Goal: Check status: Check status

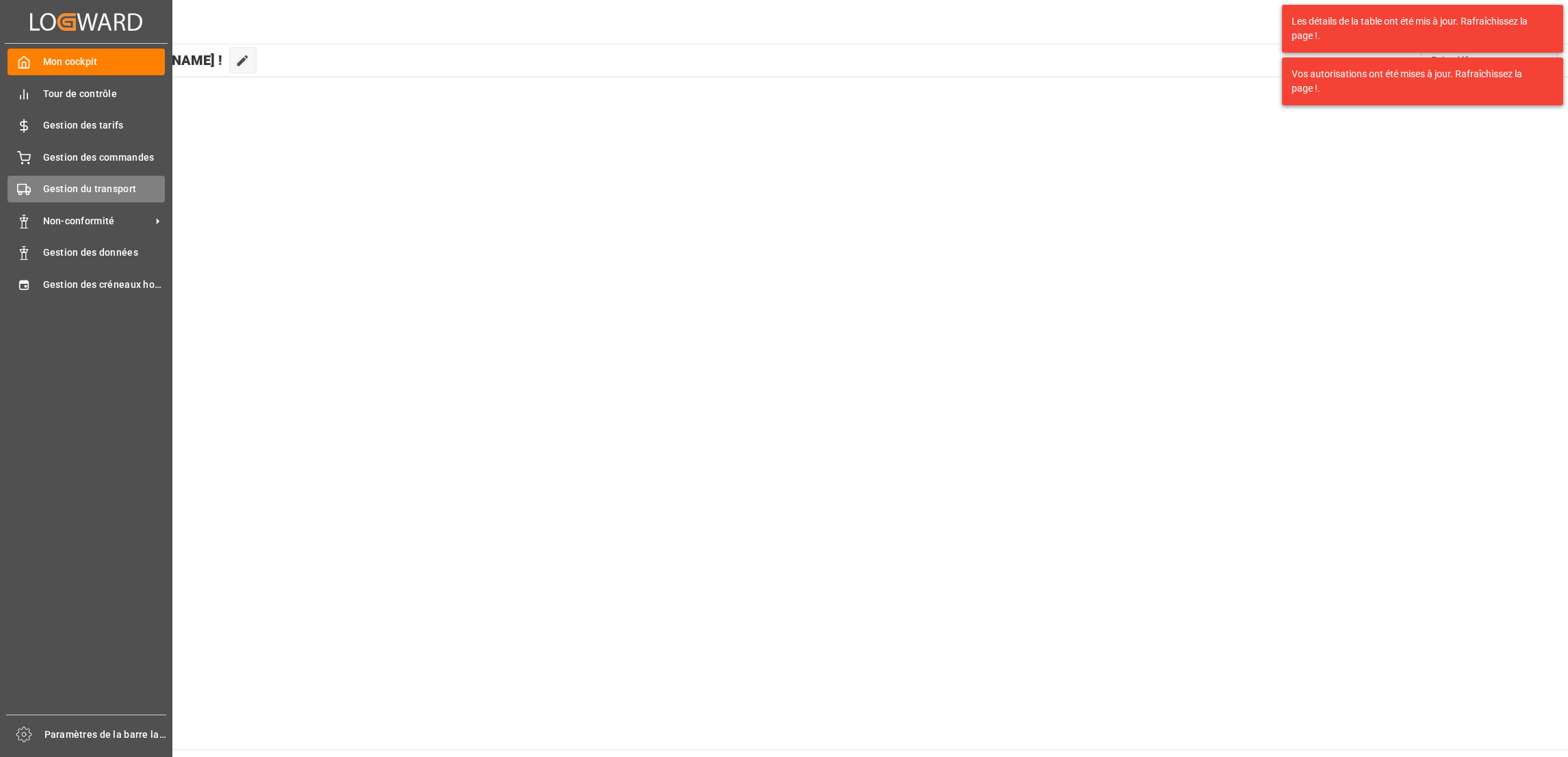
click at [111, 182] on span "Gestion du transport" at bounding box center [104, 189] width 123 height 14
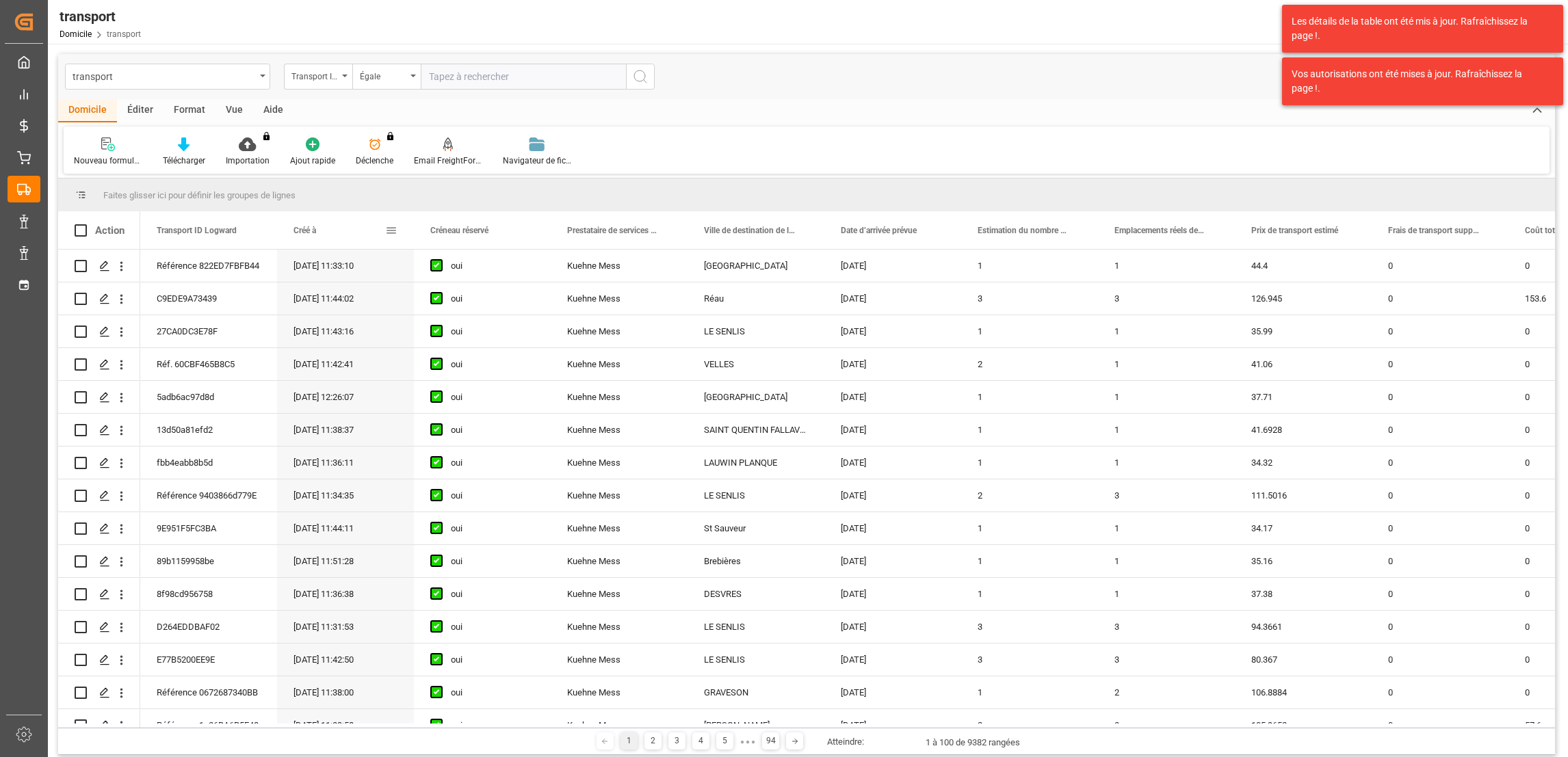
click at [390, 233] on span at bounding box center [391, 230] width 12 height 12
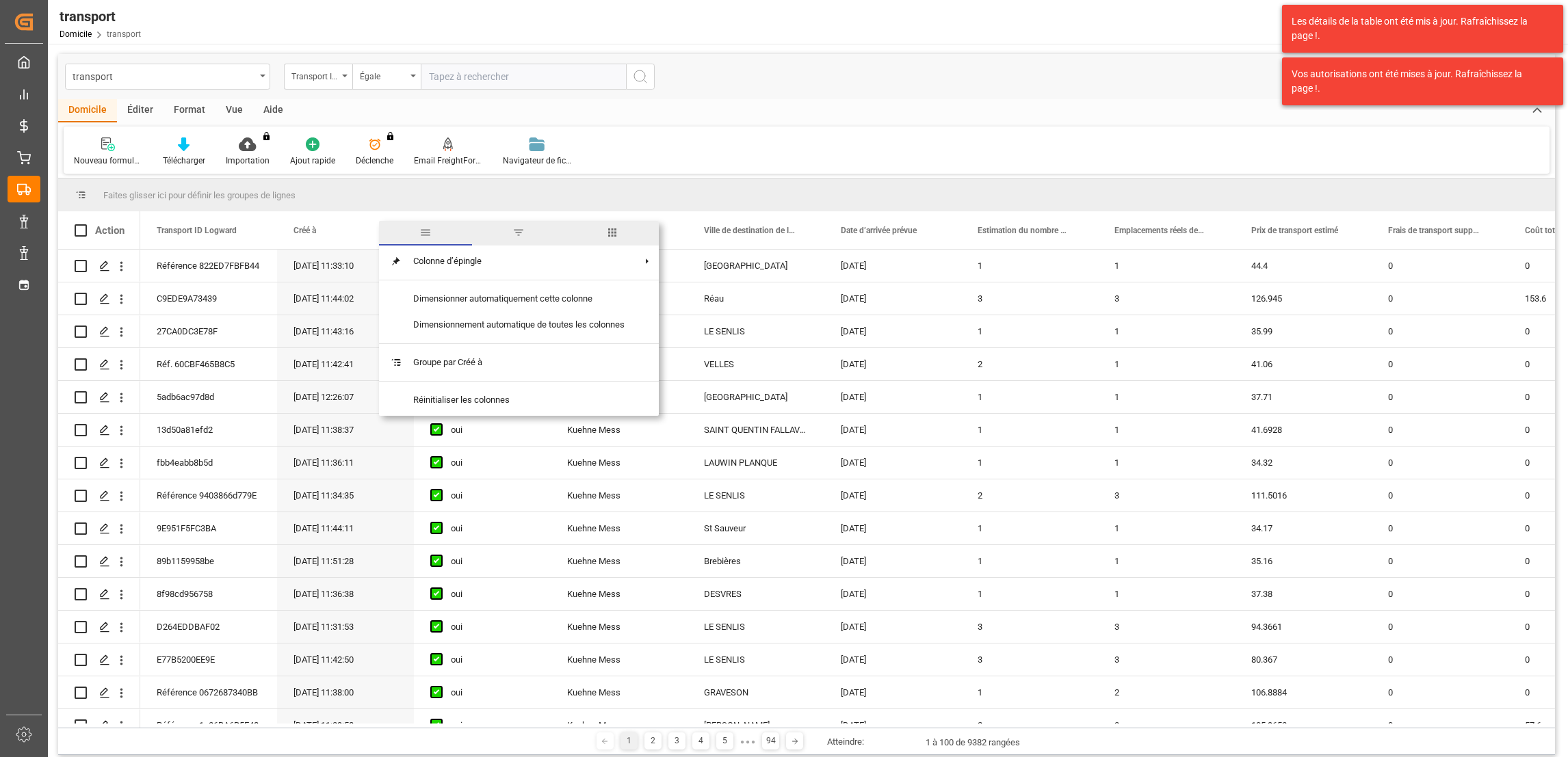
click at [509, 241] on span "filtre" at bounding box center [518, 234] width 93 height 25
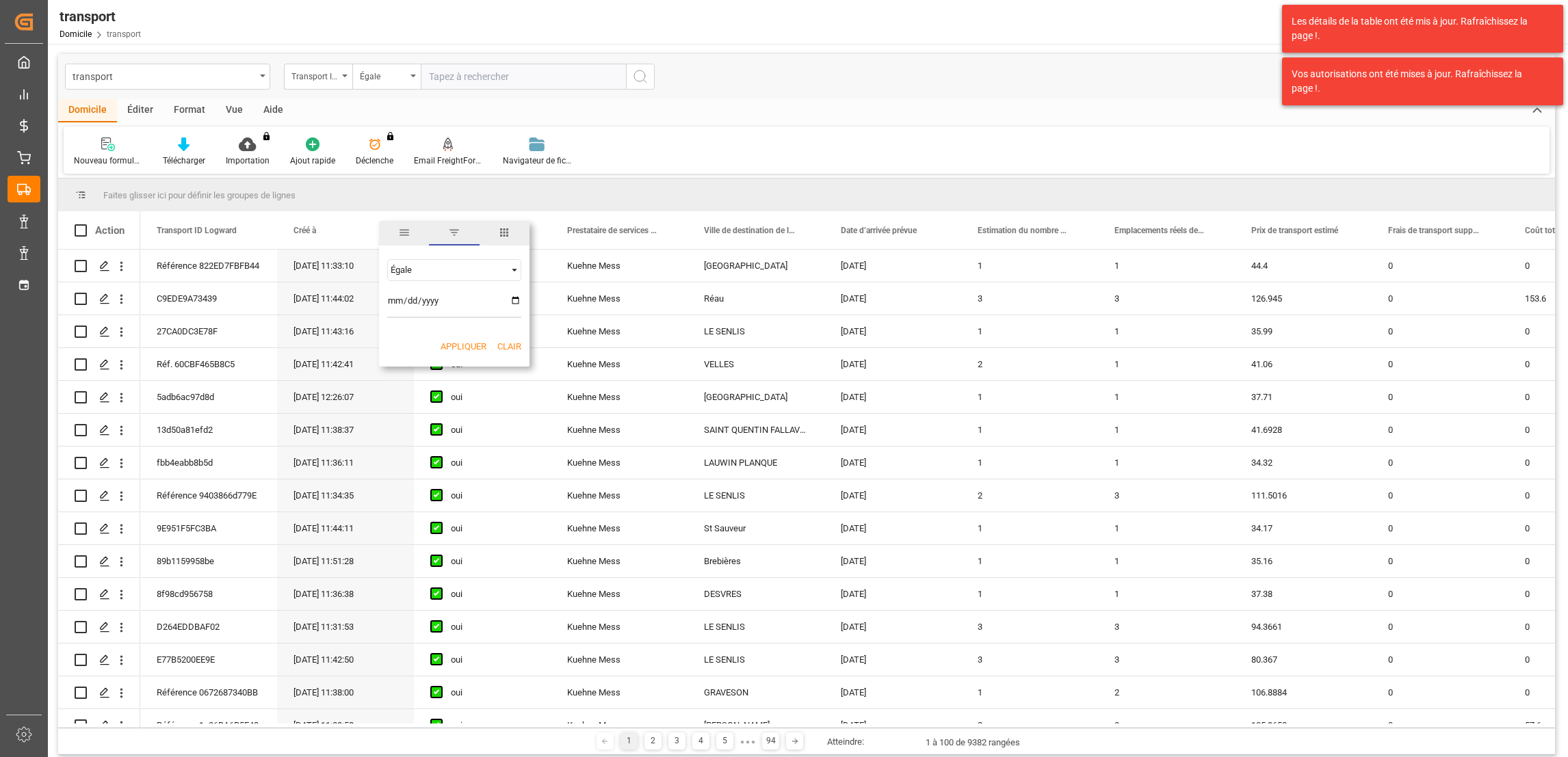
click at [515, 299] on input "date" at bounding box center [454, 304] width 134 height 28
type input "[DATE]"
click at [461, 345] on button "Appliquer" at bounding box center [463, 346] width 46 height 13
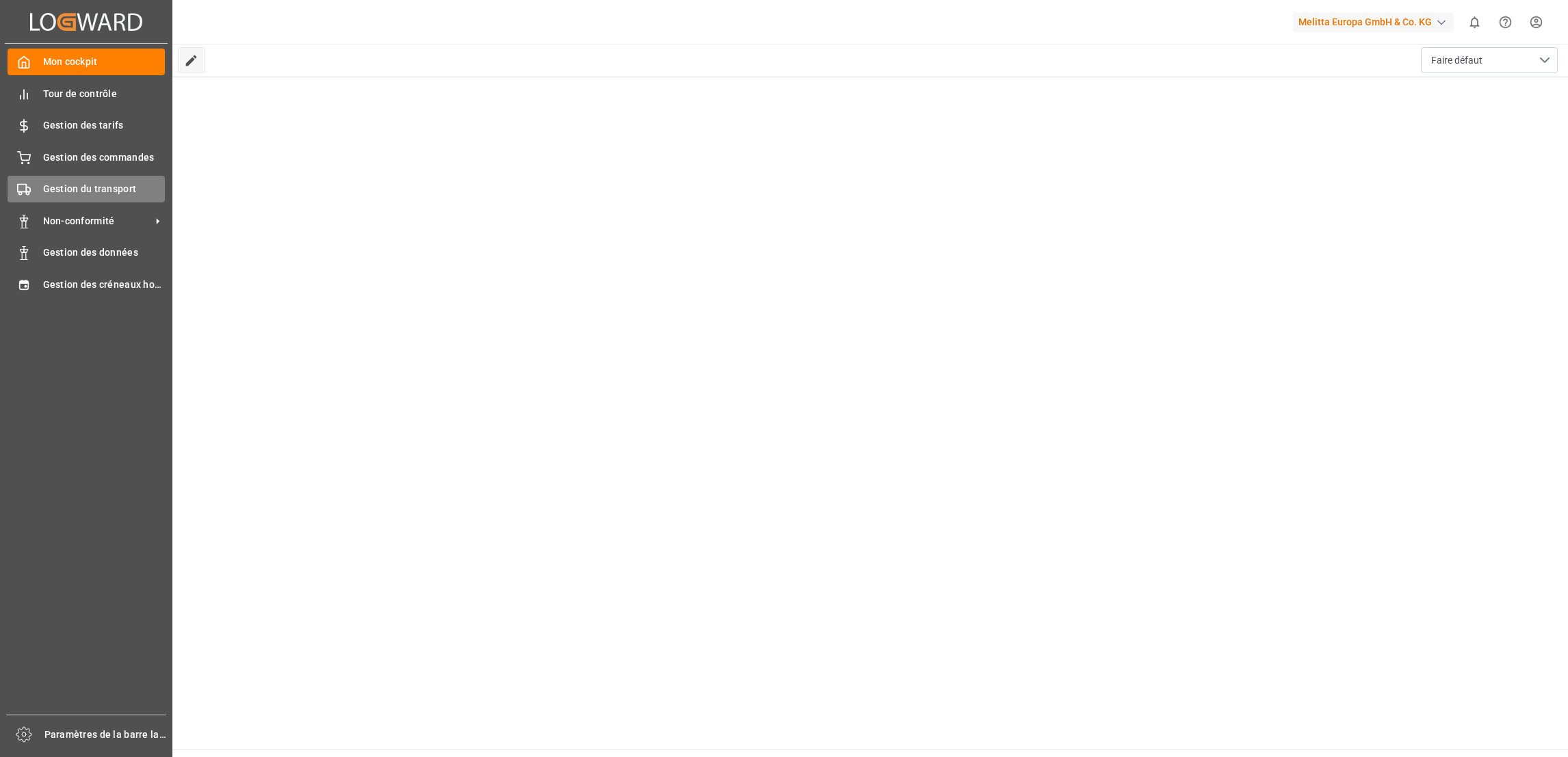
click at [104, 192] on span "Gestion du transport" at bounding box center [104, 189] width 123 height 14
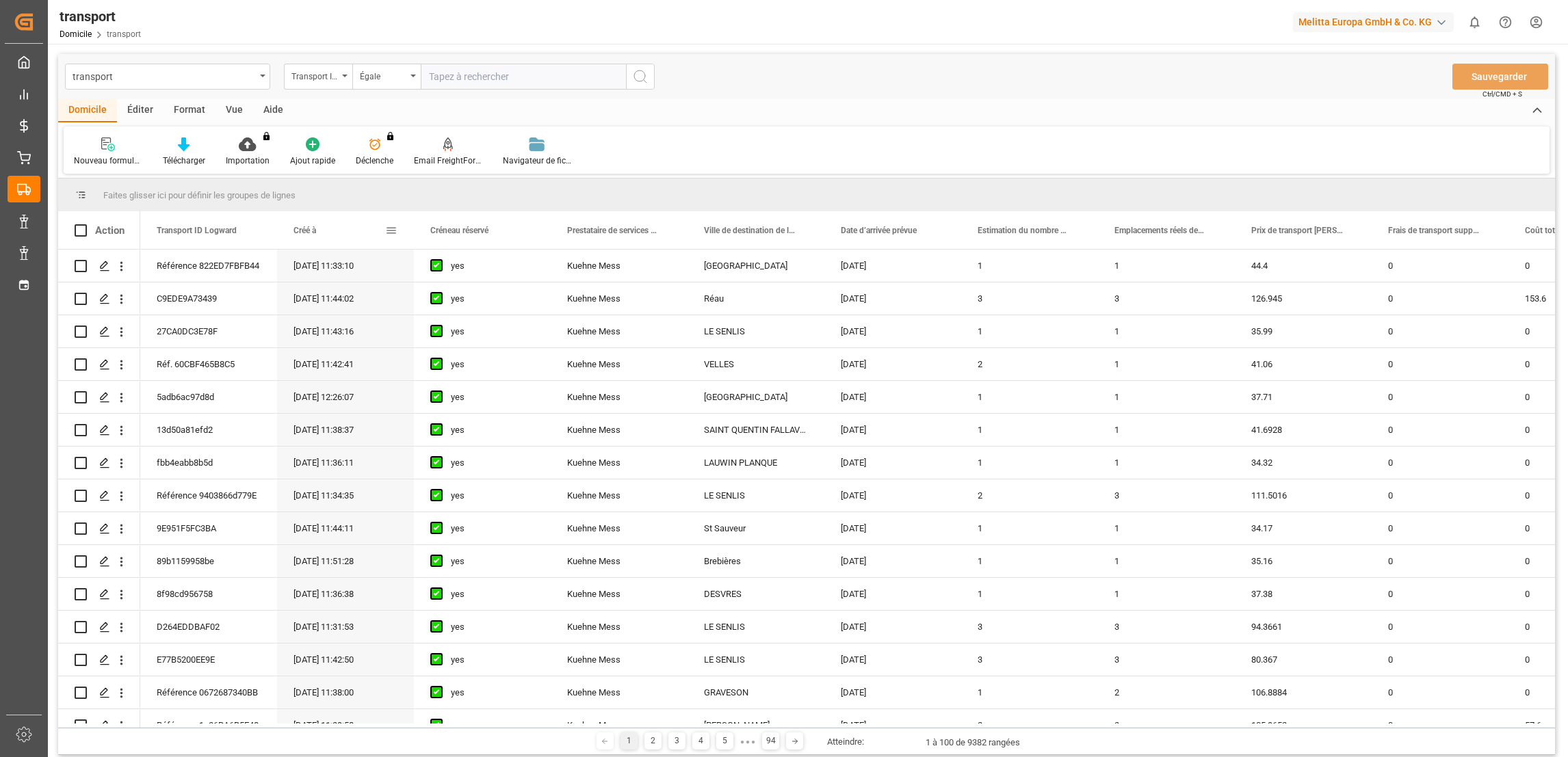
click at [389, 227] on span at bounding box center [391, 230] width 12 height 12
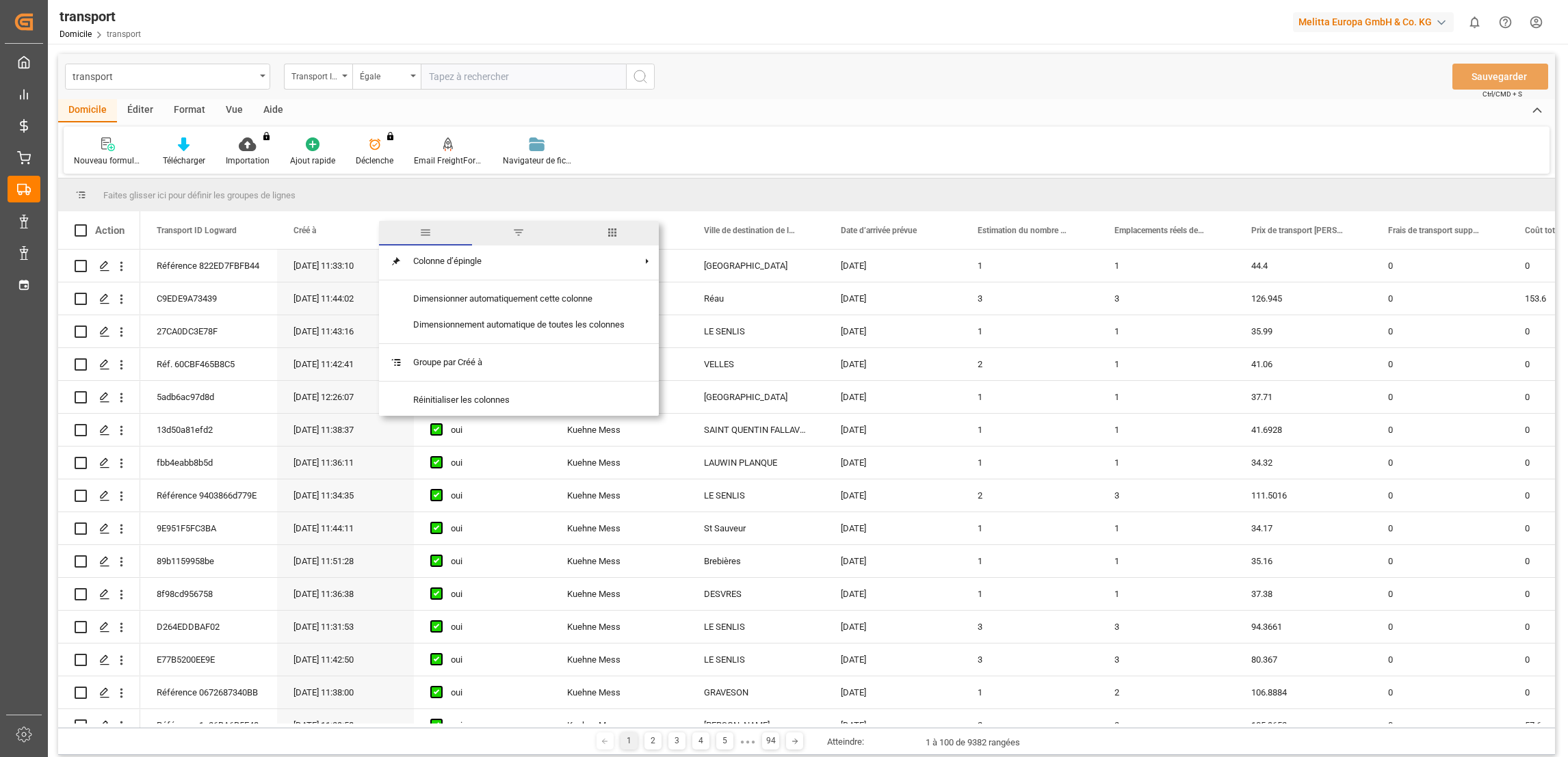
click at [511, 229] on span "filtre" at bounding box center [518, 234] width 93 height 25
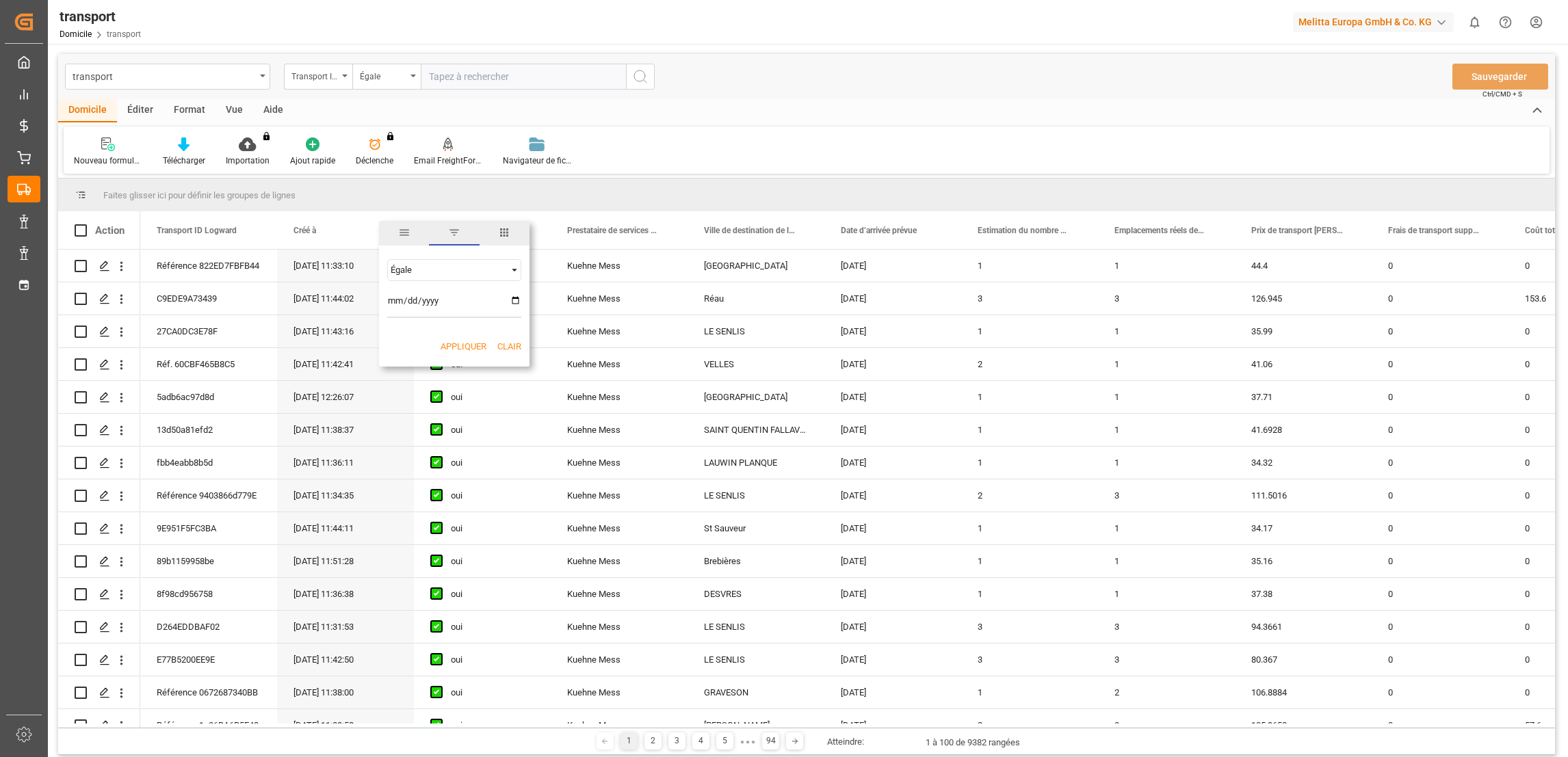
click at [515, 299] on input "date" at bounding box center [454, 304] width 134 height 28
type input "[DATE]"
click at [473, 345] on button "Appliquer" at bounding box center [463, 346] width 46 height 13
